Goal: Contribute content

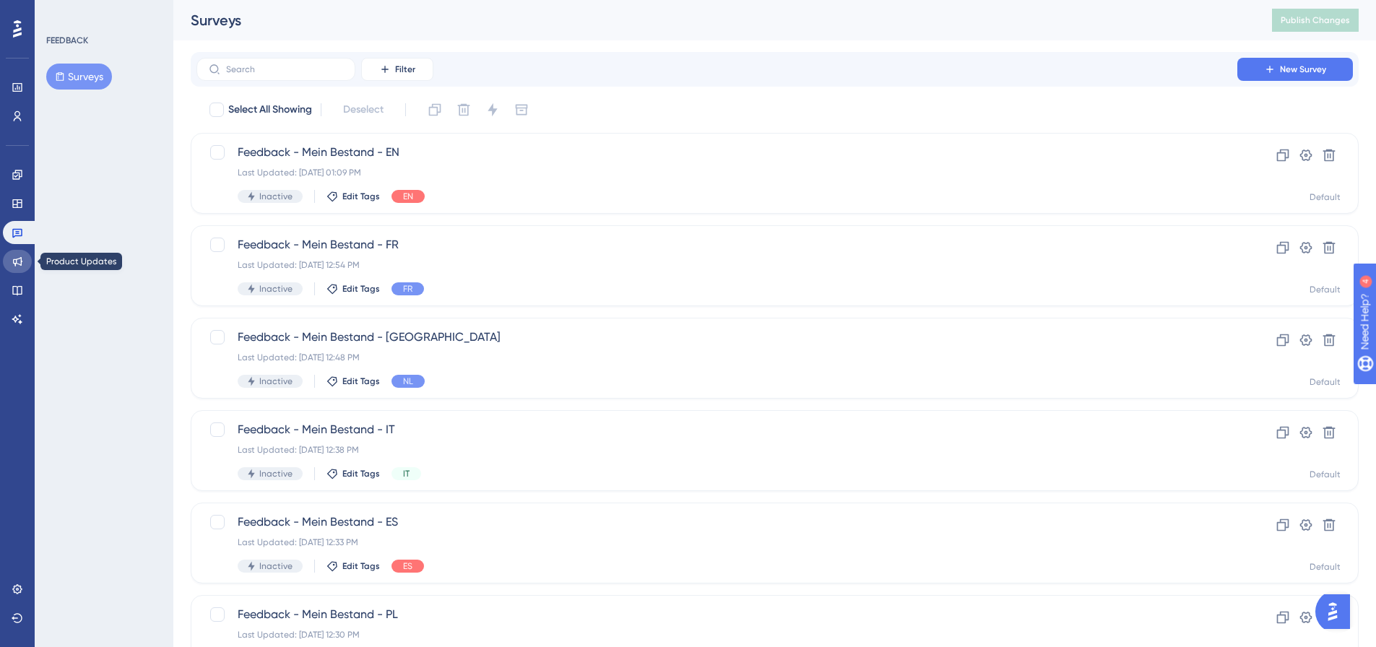
click at [7, 259] on link at bounding box center [17, 261] width 29 height 23
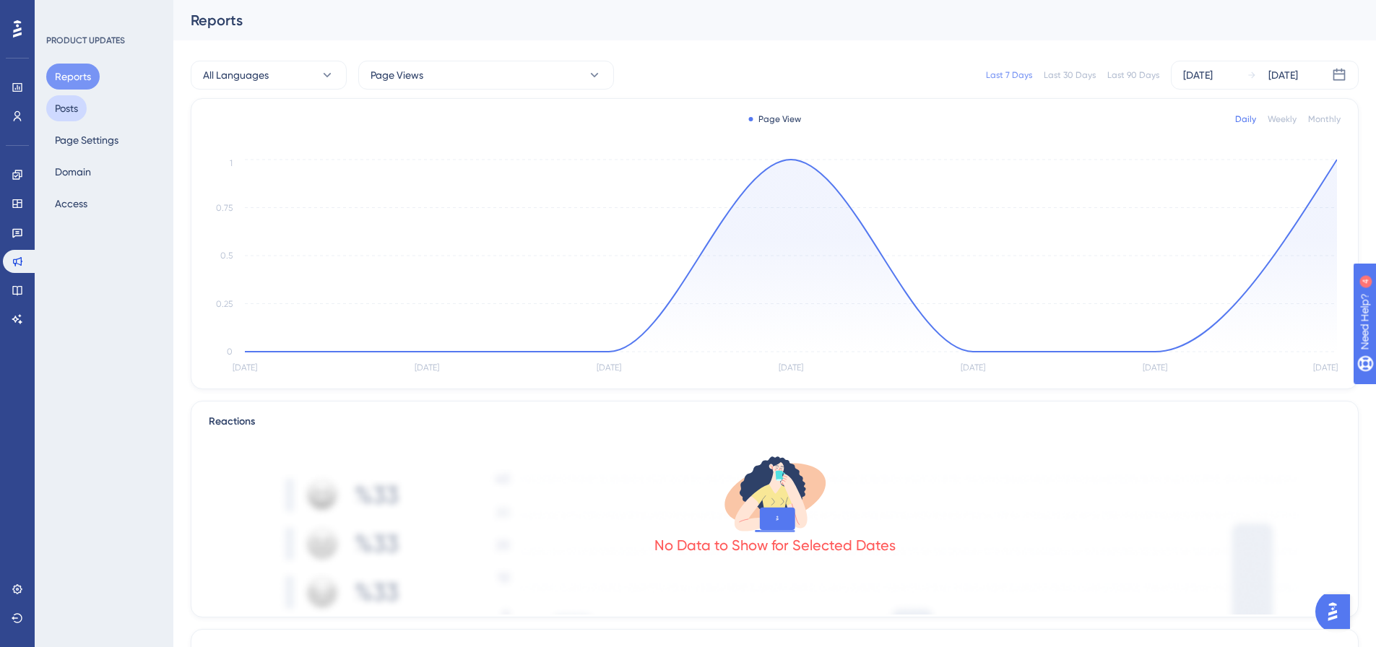
click at [77, 111] on button "Posts" at bounding box center [66, 108] width 40 height 26
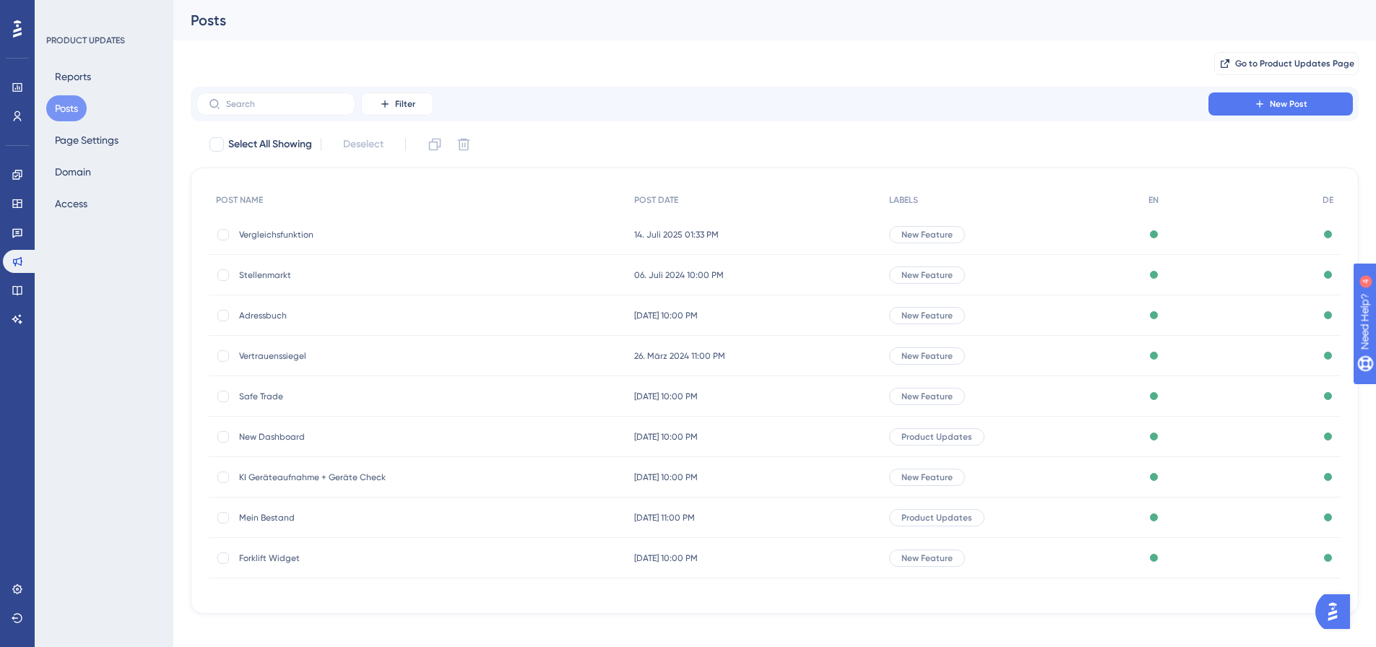
click at [291, 241] on div "Vergleichsfunktion Vergleichsfunktion" at bounding box center [354, 235] width 231 height 40
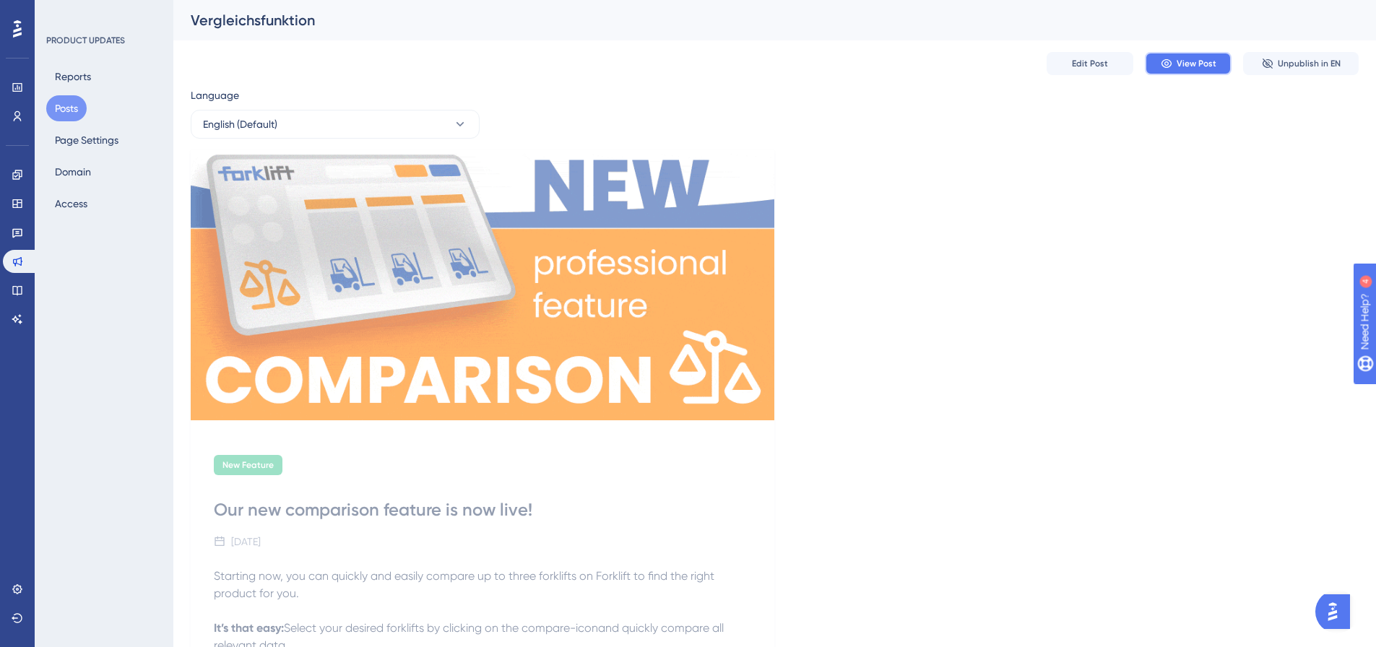
click at [1185, 69] on button "View Post" at bounding box center [1188, 63] width 87 height 23
click at [22, 284] on link at bounding box center [17, 290] width 29 height 23
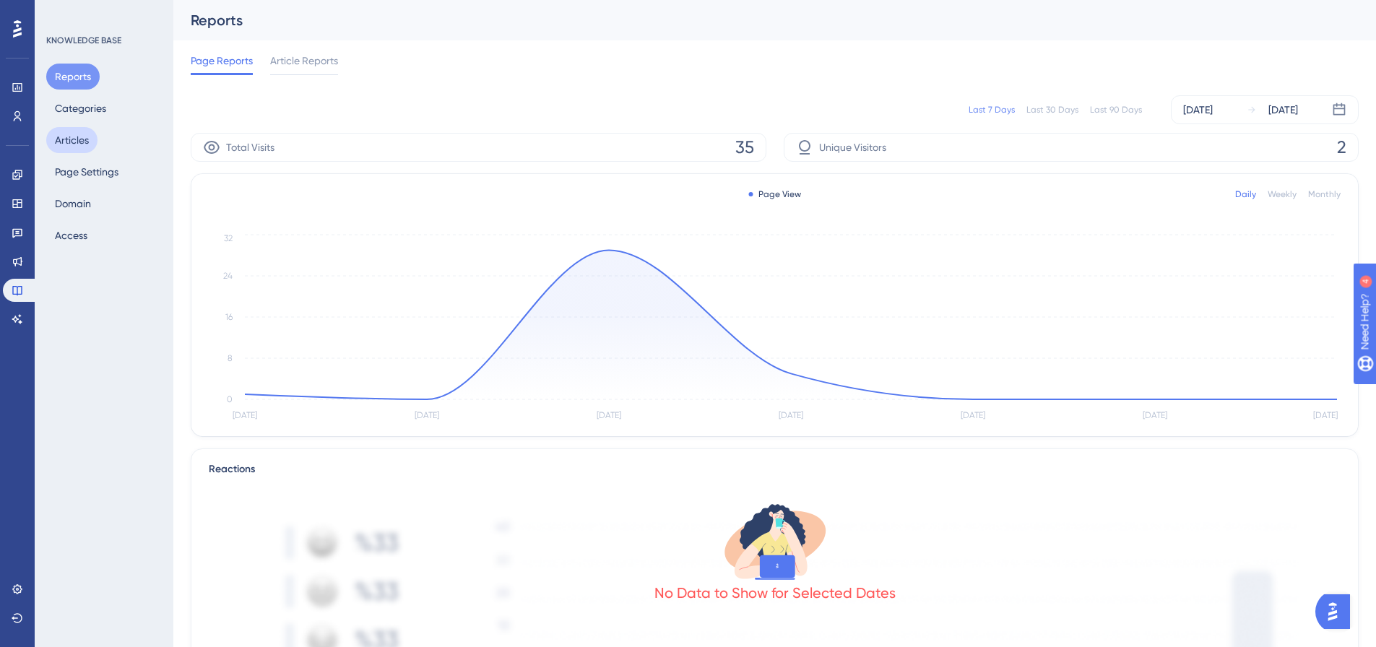
click at [89, 136] on button "Articles" at bounding box center [71, 140] width 51 height 26
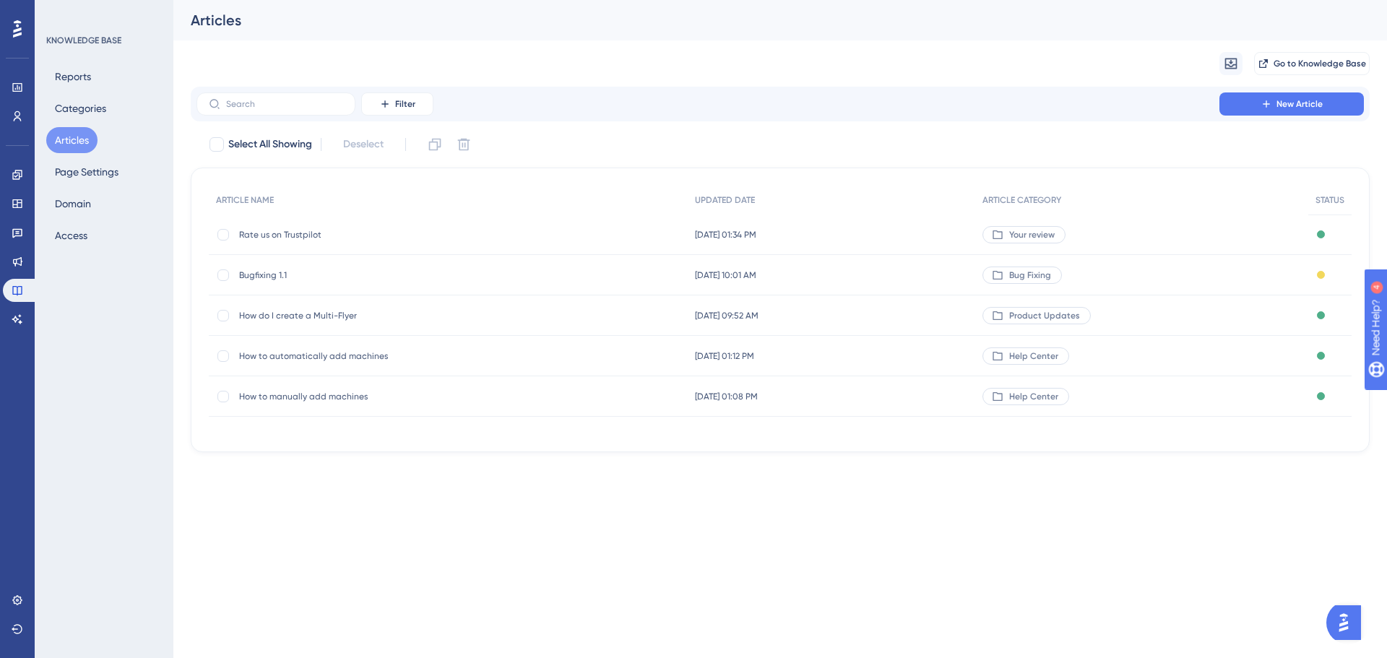
click at [298, 238] on span "Rate us on Trustpilot" at bounding box center [354, 235] width 231 height 12
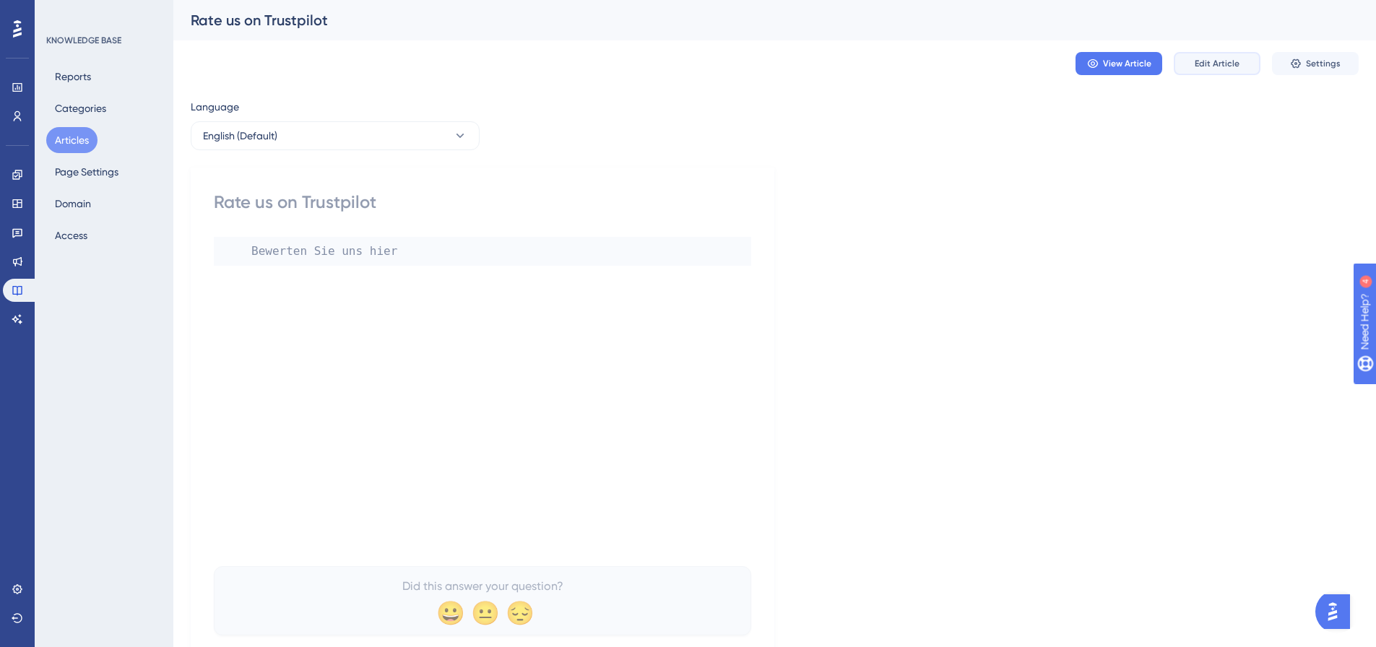
click at [1218, 56] on button "Edit Article" at bounding box center [1217, 63] width 87 height 23
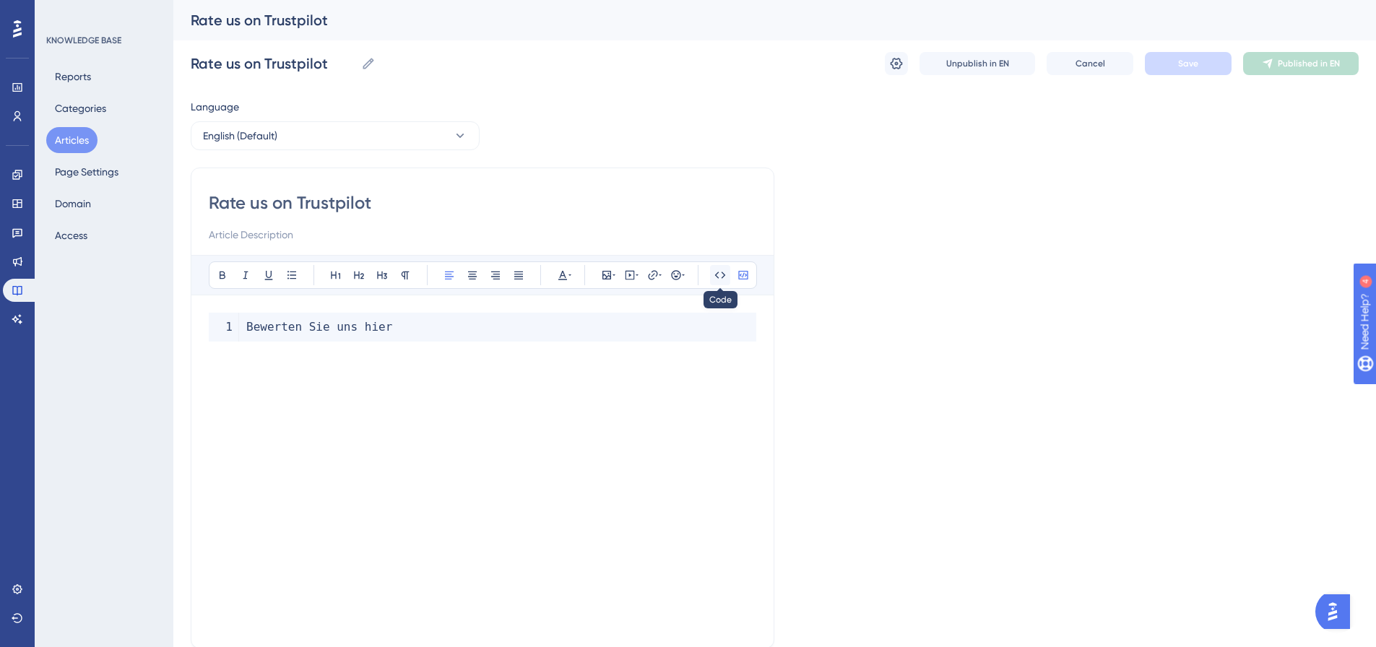
click at [724, 275] on icon at bounding box center [720, 275] width 11 height 7
click at [718, 276] on icon at bounding box center [720, 275] width 12 height 12
click at [744, 275] on icon at bounding box center [743, 275] width 12 height 12
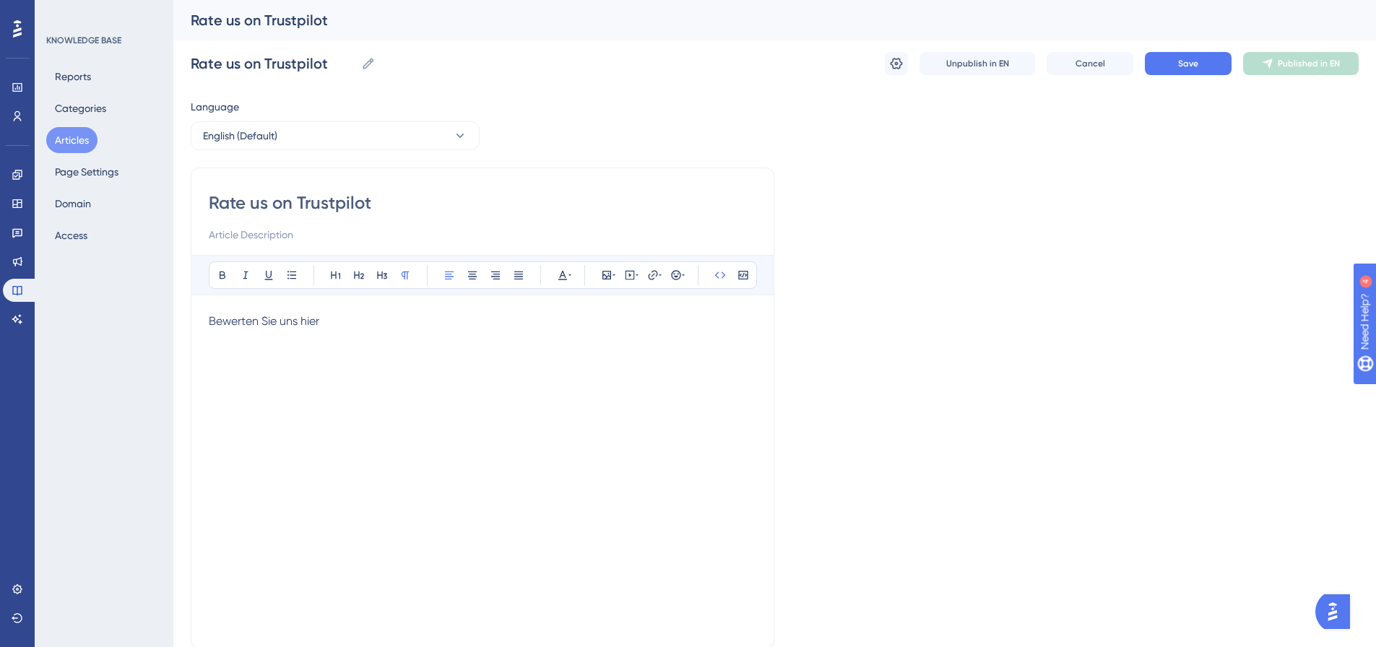
click at [381, 335] on div "Bewerten Sie uns hier" at bounding box center [482, 472] width 547 height 318
click at [723, 271] on icon at bounding box center [720, 275] width 12 height 12
click at [722, 271] on icon at bounding box center [720, 275] width 12 height 12
click at [544, 381] on div "Bewerten Sie uns hier <a href= "[DOMAIN_NAME]" >" at bounding box center [482, 472] width 547 height 318
click at [937, 302] on div "Language English (Default) Rate us on Trustpilot Bold Italic Underline Bullet P…" at bounding box center [775, 416] width 1168 height 637
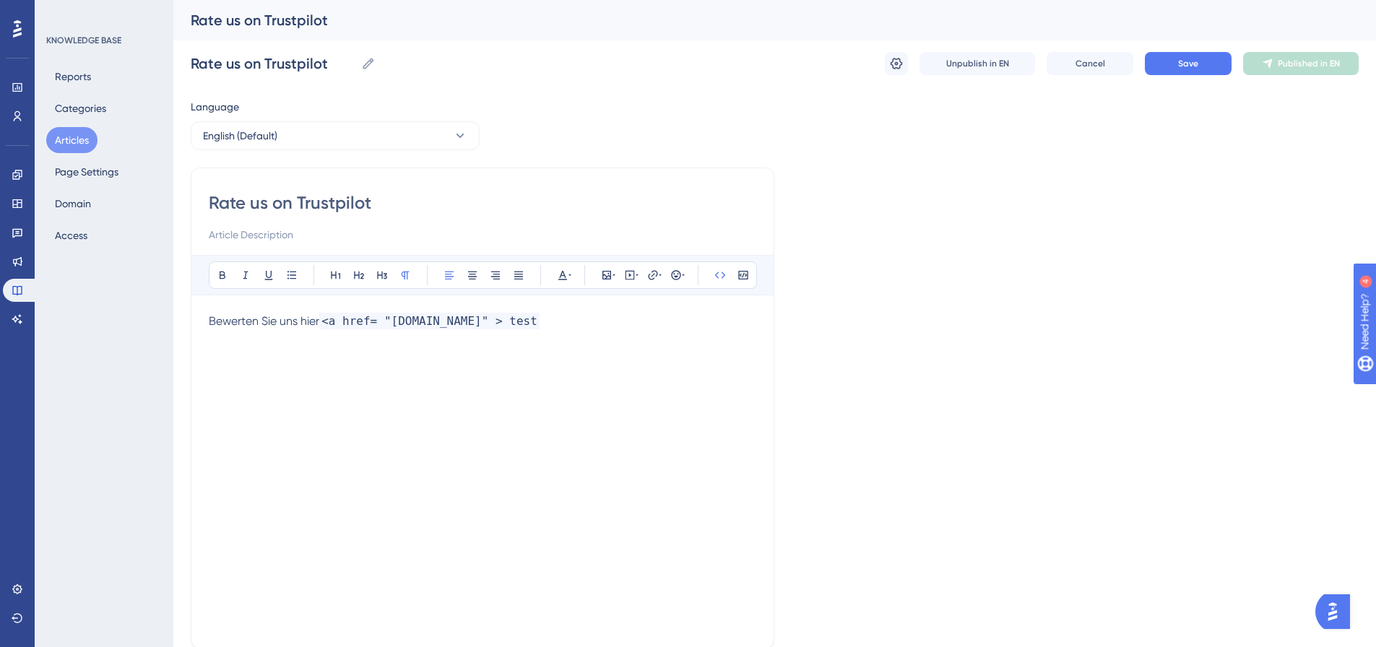
click at [576, 307] on div "Bold Italic Underline Bullet Point Heading 1 Heading 2 Heading 3 Normal Align L…" at bounding box center [482, 443] width 547 height 376
click at [555, 321] on p "Bewerten Sie uns hier <a href= "[DOMAIN_NAME]" > test" at bounding box center [482, 321] width 547 height 17
click at [888, 338] on div "Language English (Default) Rate us on Trustpilot Bold Italic Underline Bullet P…" at bounding box center [775, 416] width 1168 height 637
click at [499, 319] on span "<a href= "[DOMAIN_NAME]" > test a>" at bounding box center [439, 321] width 241 height 17
click at [898, 372] on div "Language English (Default) Rate us on Trustpilot Bold Italic Underline Bullet P…" at bounding box center [775, 416] width 1168 height 637
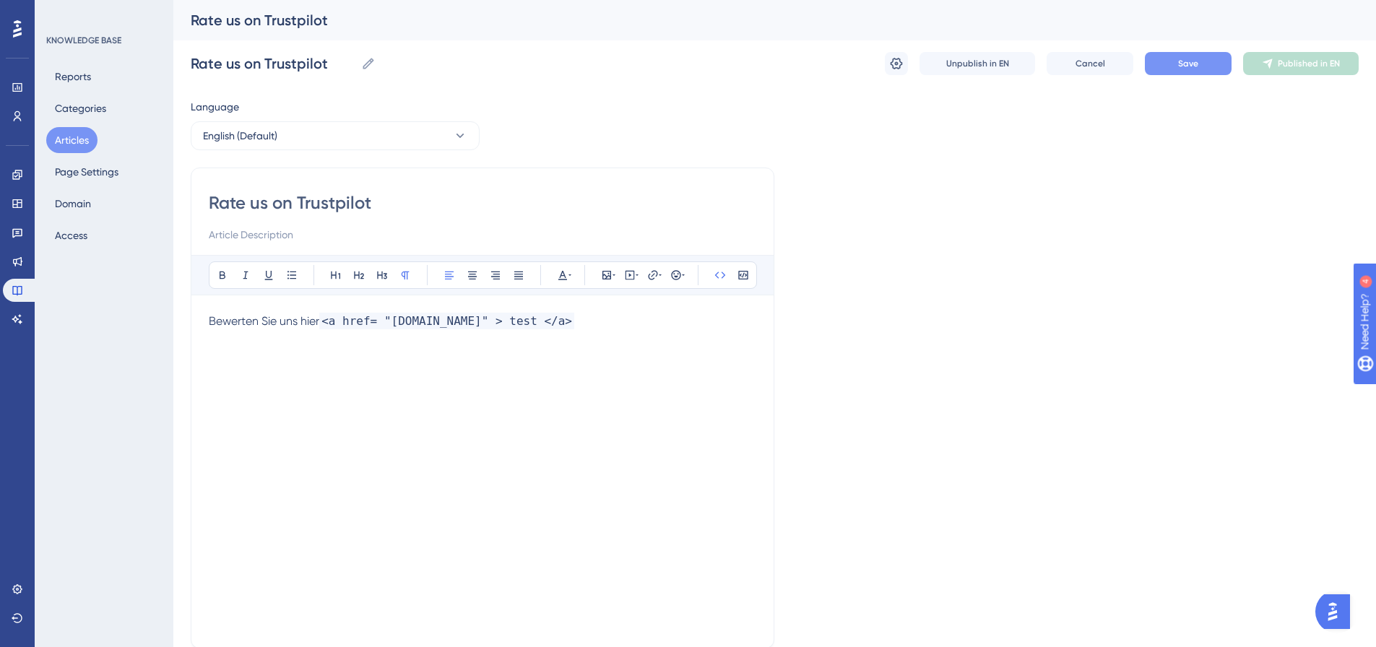
click at [1170, 63] on button "Save" at bounding box center [1188, 63] width 87 height 23
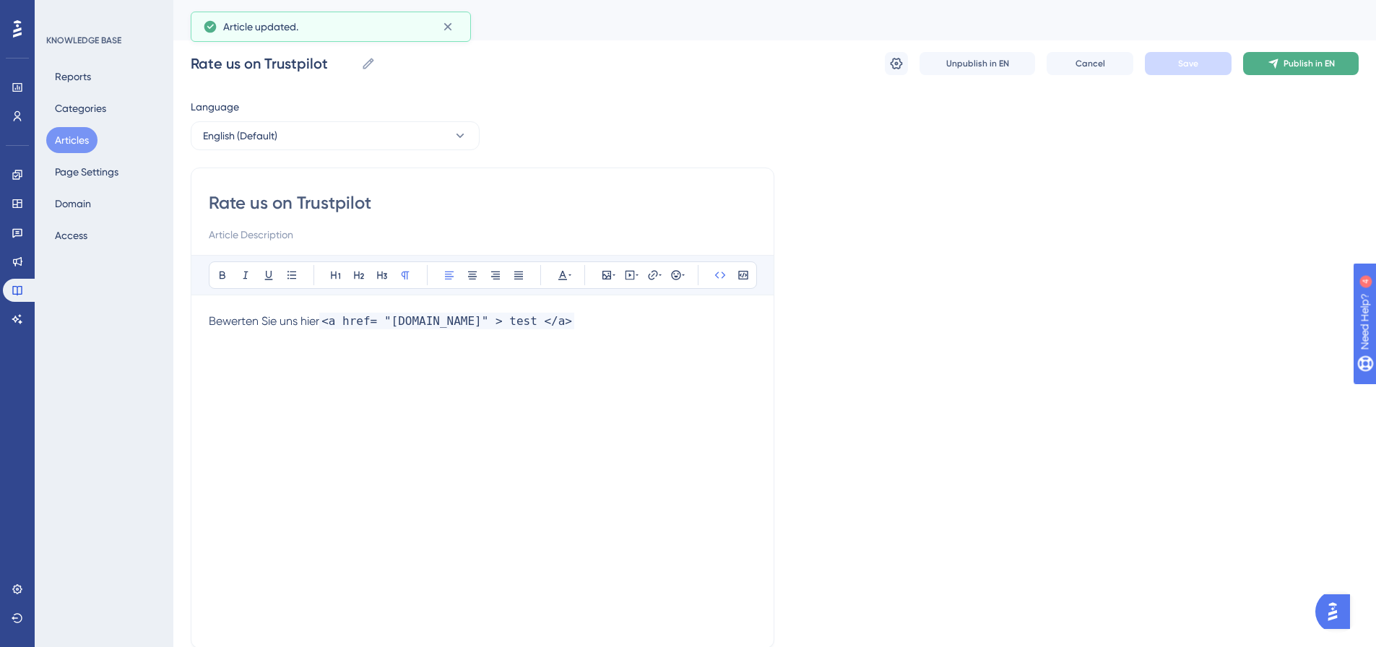
click at [1319, 61] on span "Publish in EN" at bounding box center [1309, 64] width 51 height 12
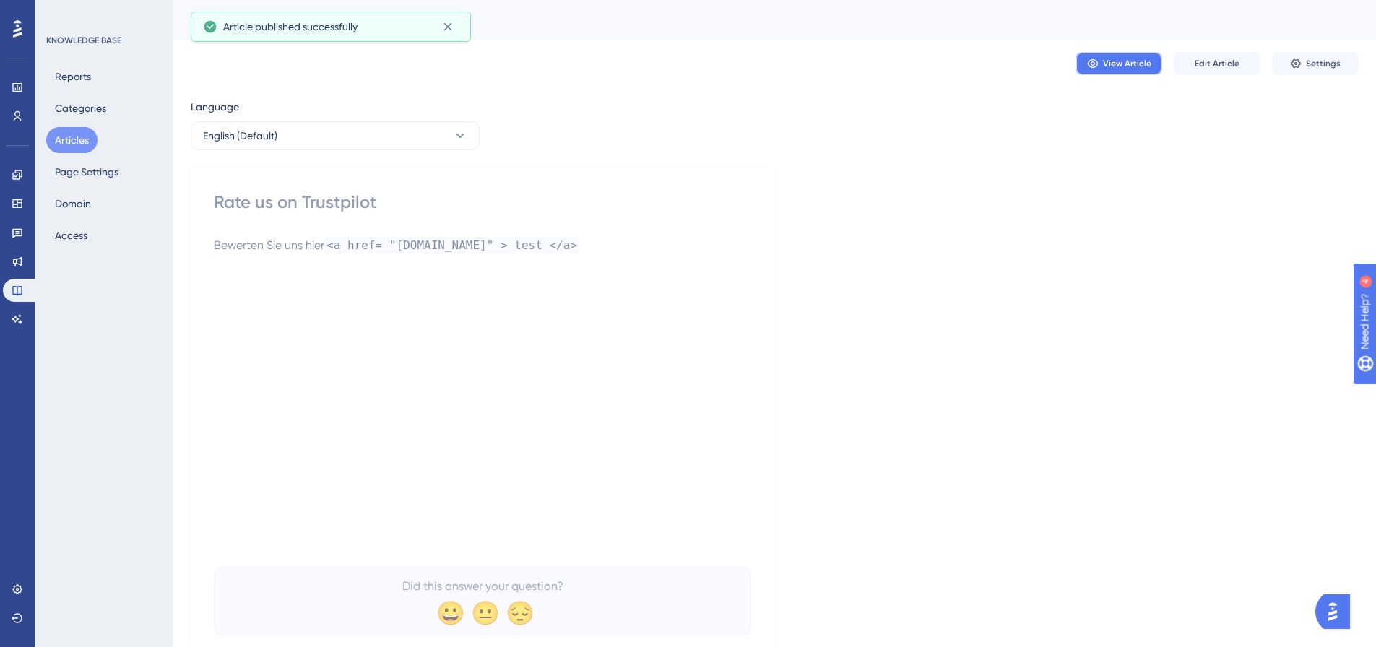
click at [1125, 69] on span "View Article" at bounding box center [1127, 64] width 48 height 12
click at [1226, 65] on span "Edit Article" at bounding box center [1217, 64] width 45 height 12
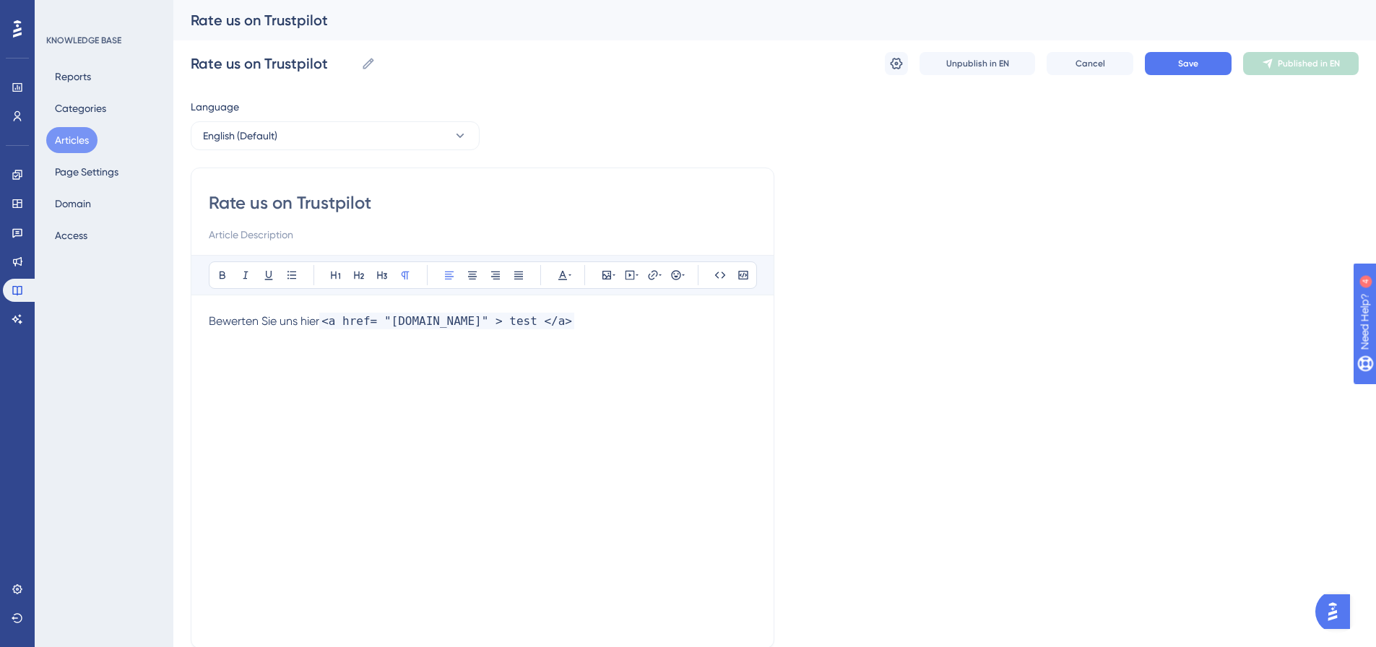
drag, startPoint x: 228, startPoint y: 324, endPoint x: 246, endPoint y: 326, distance: 18.2
click at [246, 326] on div "Rate us on Trustpilot Bold Italic Underline Bullet Point Heading 1 Heading 2 He…" at bounding box center [483, 408] width 584 height 481
drag, startPoint x: 244, startPoint y: 320, endPoint x: 208, endPoint y: 318, distance: 36.2
click at [208, 318] on div "Rate us on Trustpilot Bold Italic Underline Bullet Point Heading 1 Heading 2 He…" at bounding box center [483, 408] width 584 height 481
click at [653, 273] on icon at bounding box center [653, 275] width 12 height 12
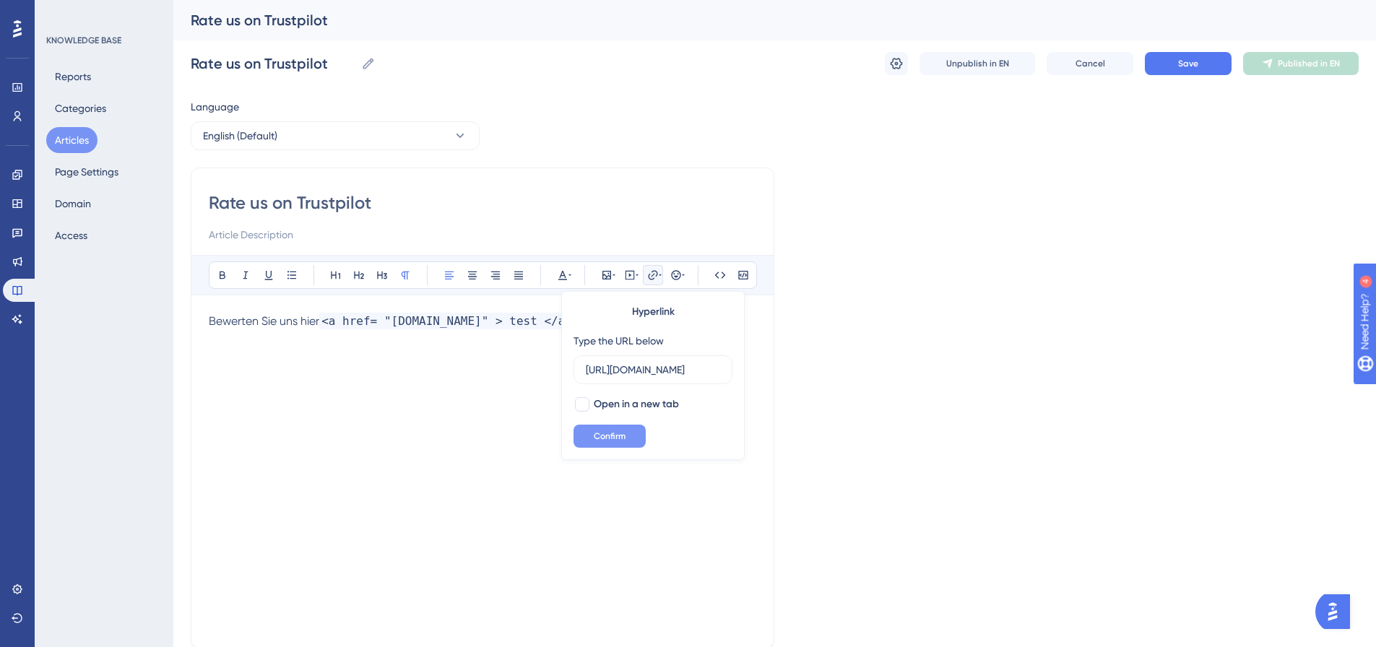
type input "[URL][DOMAIN_NAME]"
click at [586, 436] on button "Confirm" at bounding box center [609, 436] width 72 height 23
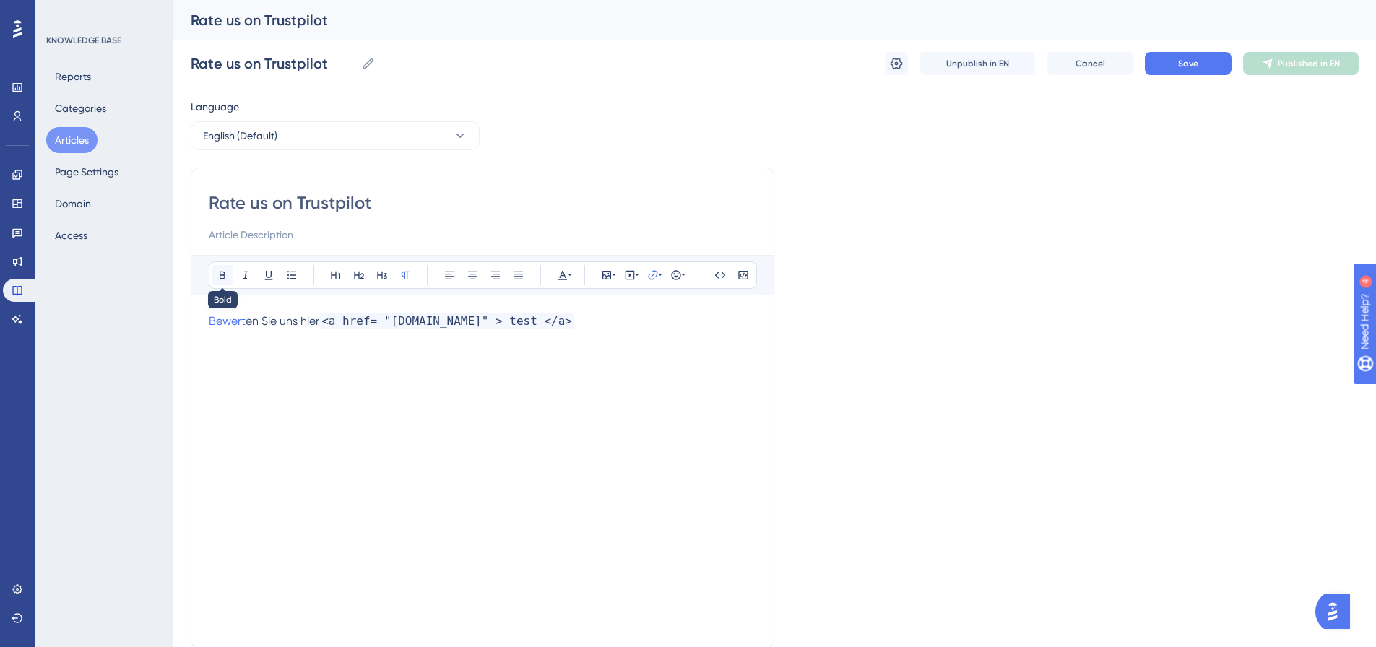
click at [224, 267] on button at bounding box center [222, 275] width 20 height 20
click at [577, 269] on div "Bold Italic Underline Bullet Point Heading 1 Heading 2 Heading 3 Normal Align L…" at bounding box center [483, 274] width 548 height 27
click at [570, 274] on icon at bounding box center [569, 274] width 3 height 1
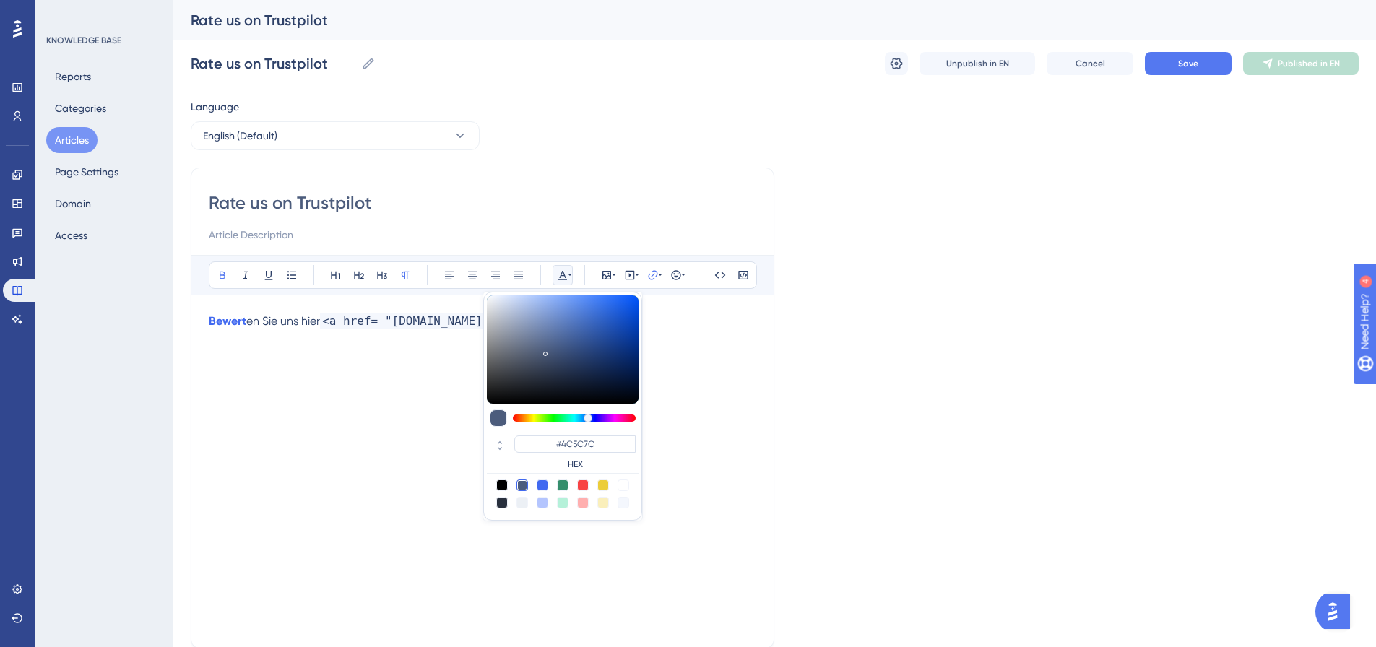
click at [604, 345] on div at bounding box center [563, 349] width 152 height 108
type input "#20448B"
click at [722, 425] on div "Bewert en Sie uns hier <a href= "[DOMAIN_NAME]" > test </a>" at bounding box center [482, 472] width 547 height 318
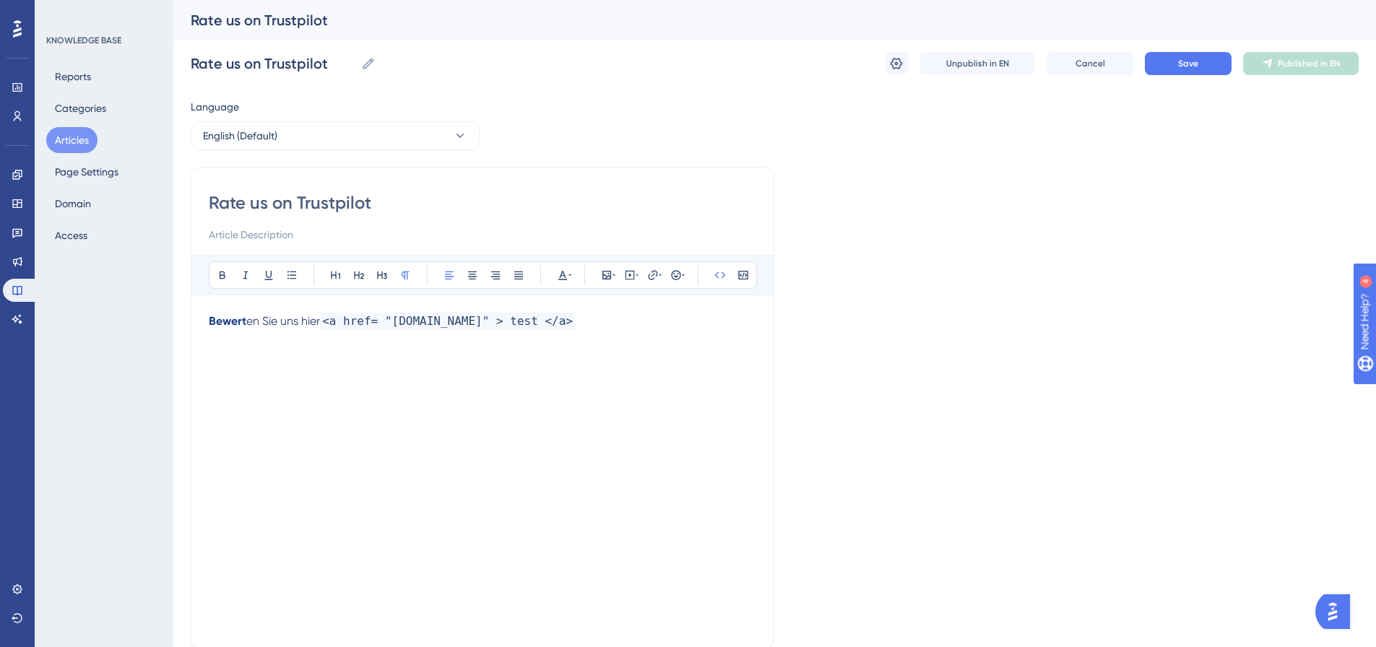
drag, startPoint x: 198, startPoint y: 320, endPoint x: 254, endPoint y: 320, distance: 56.3
click at [252, 320] on div "Rate us on Trustpilot Bold Italic Underline Bullet Point Heading 1 Heading 2 He…" at bounding box center [483, 408] width 584 height 481
drag, startPoint x: 257, startPoint y: 320, endPoint x: 191, endPoint y: 322, distance: 65.8
click at [191, 322] on div "Rate us on Trustpilot Bold Italic Underline Bullet Point Heading 1 Heading 2 He…" at bounding box center [483, 408] width 584 height 481
click at [389, 280] on button at bounding box center [382, 275] width 20 height 20
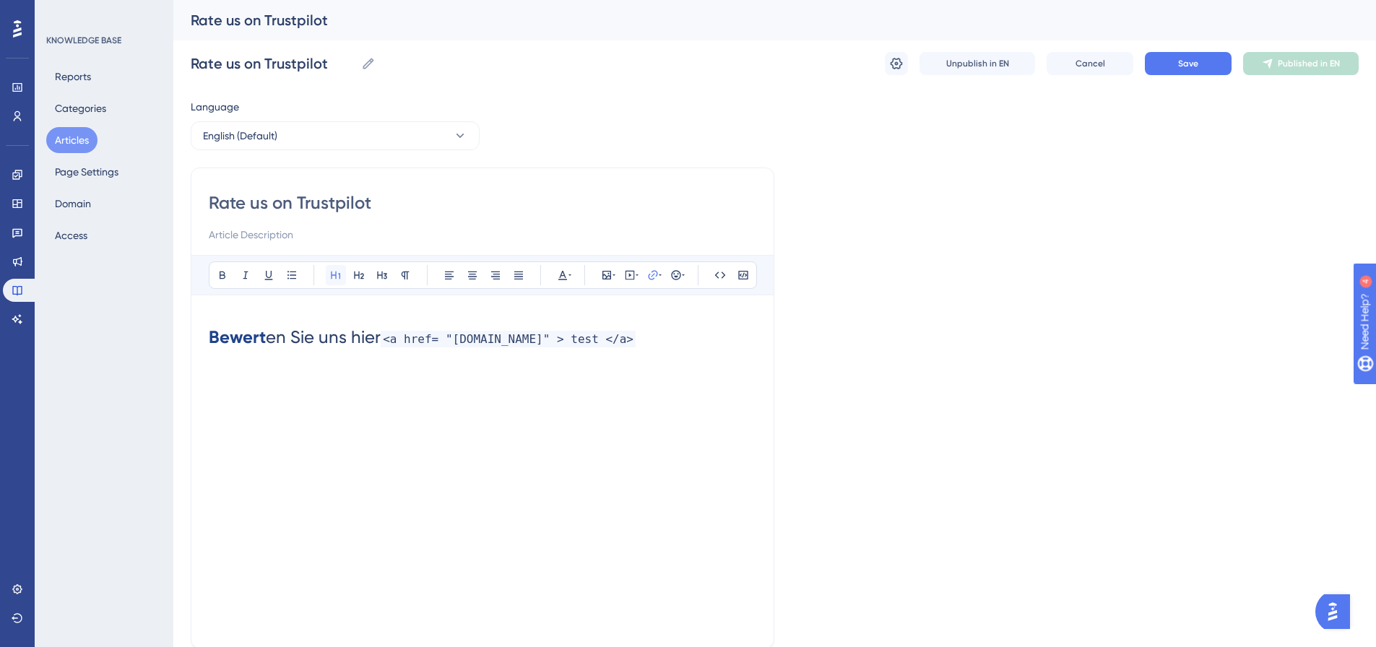
click at [333, 272] on icon at bounding box center [336, 275] width 12 height 12
click at [410, 400] on div "Bewert en Sie uns hier <a href= "[DOMAIN_NAME]" > test </a>" at bounding box center [482, 472] width 547 height 318
